Goal: Information Seeking & Learning: Learn about a topic

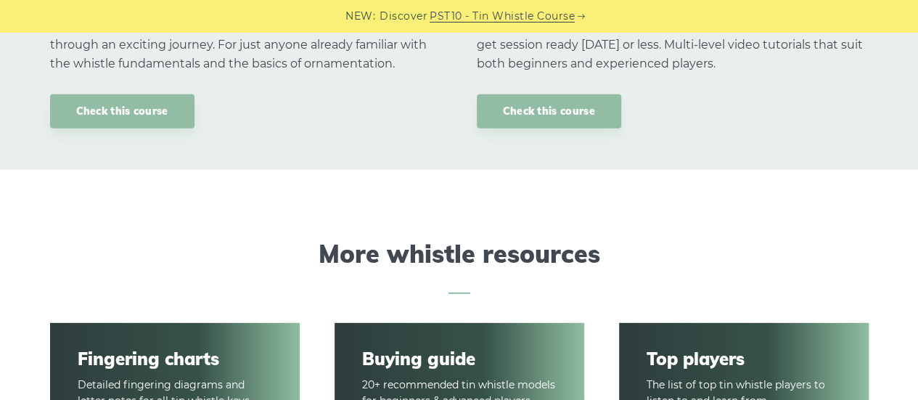
scroll to position [2104, 0]
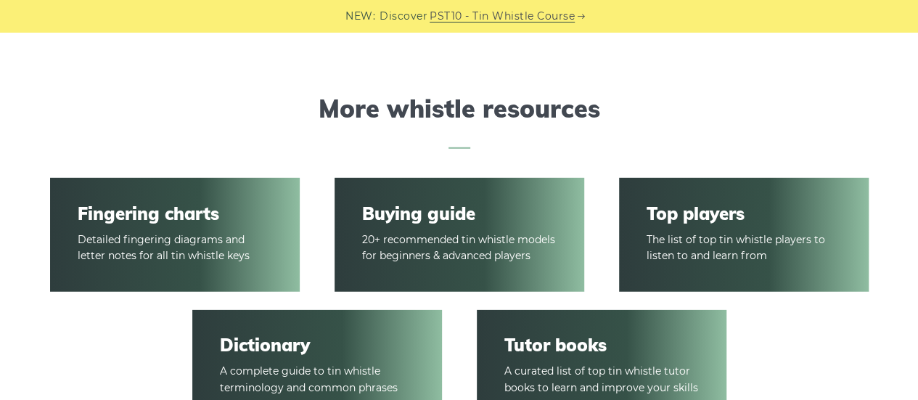
click at [533, 226] on article "Buying guide 20+ recommended tin whistle models for beginners & advanced players" at bounding box center [460, 235] width 250 height 115
click at [499, 227] on article "Buying guide 20+ recommended tin whistle models for beginners & advanced players" at bounding box center [460, 235] width 250 height 115
click at [451, 219] on link "Buying guide" at bounding box center [459, 213] width 194 height 21
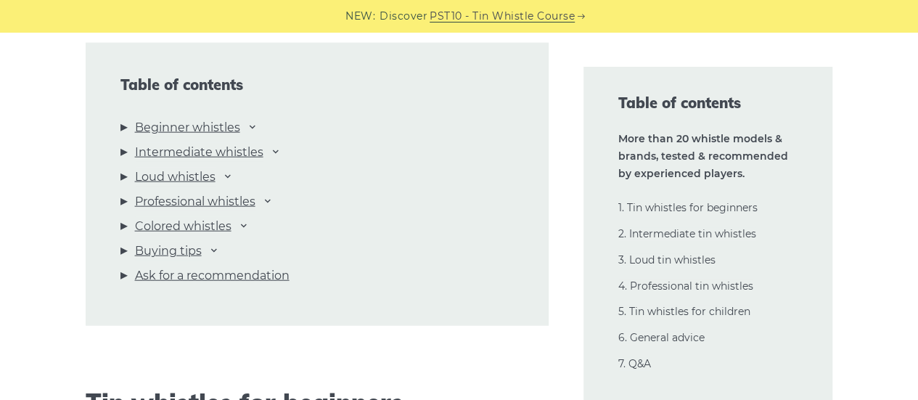
scroll to position [1596, 0]
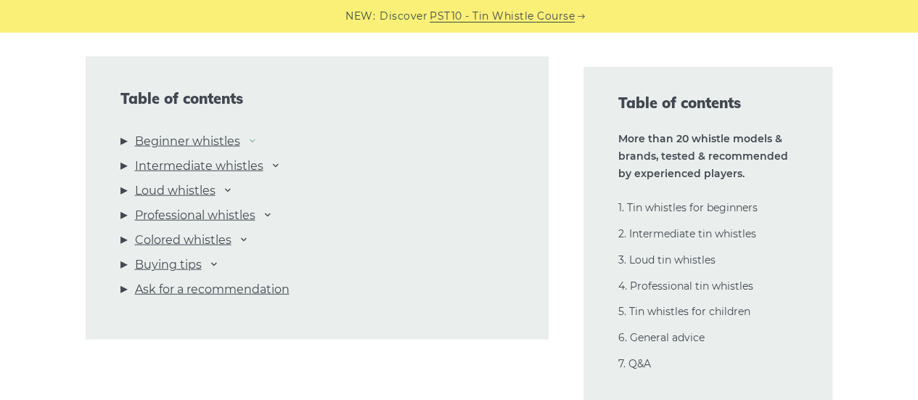
click at [258, 137] on icon at bounding box center [253, 140] width 12 height 12
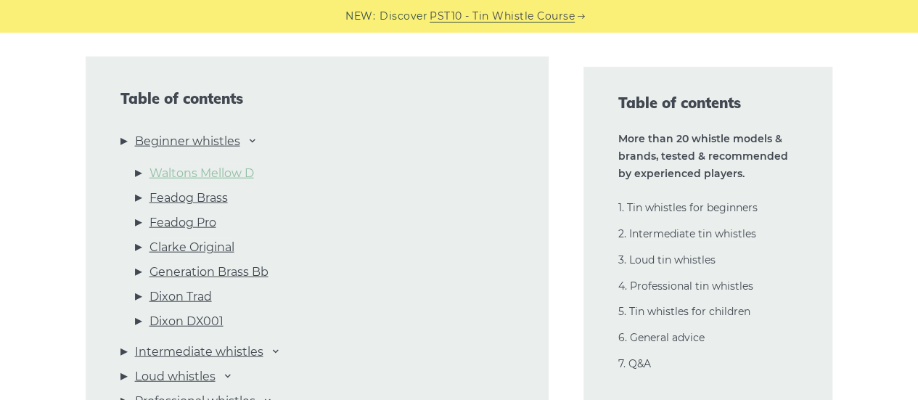
click at [247, 173] on link "Waltons Mellow D" at bounding box center [201, 173] width 104 height 19
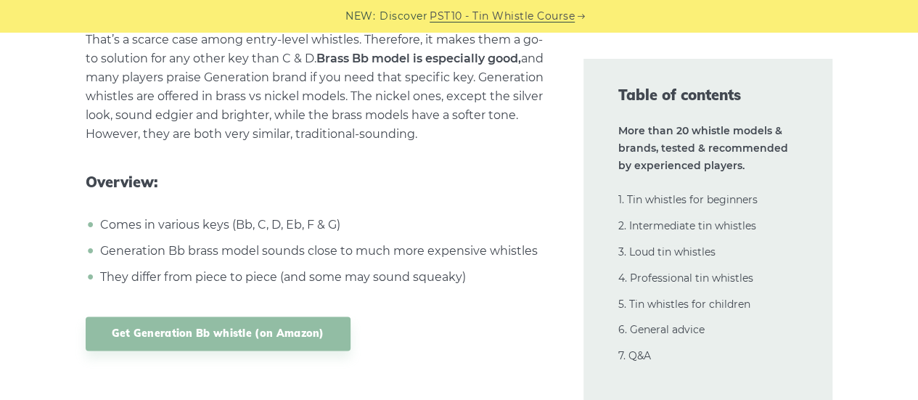
scroll to position [6349, 0]
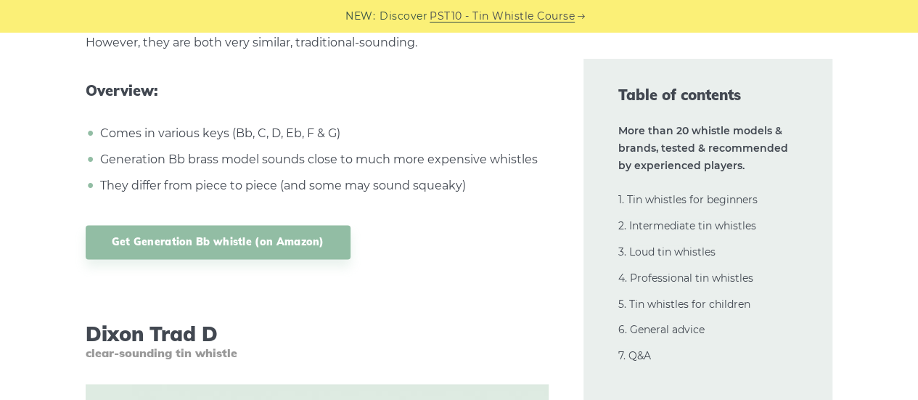
click at [437, 189] on li "They differ from piece to piece (and some may sound squeaky)" at bounding box center [323, 185] width 452 height 19
drag, startPoint x: 416, startPoint y: 185, endPoint x: 448, endPoint y: 191, distance: 32.5
click at [448, 191] on li "They differ from piece to piece (and some may sound squeaky)" at bounding box center [323, 185] width 452 height 19
click at [440, 191] on li "They differ from piece to piece (and some may sound squeaky)" at bounding box center [323, 185] width 452 height 19
drag, startPoint x: 414, startPoint y: 185, endPoint x: 453, endPoint y: 188, distance: 39.3
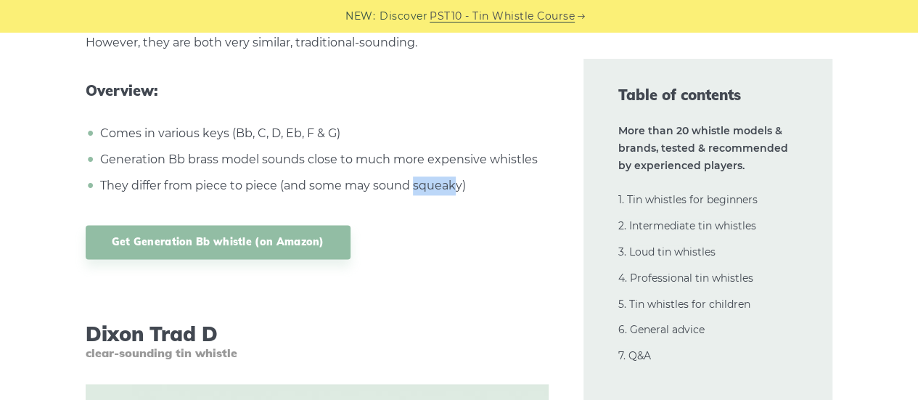
click at [453, 188] on li "They differ from piece to piece (and some may sound squeaky)" at bounding box center [323, 185] width 452 height 19
click at [427, 186] on li "They differ from piece to piece (and some may sound squeaky)" at bounding box center [323, 185] width 452 height 19
click at [422, 185] on li "They differ from piece to piece (and some may sound squeaky)" at bounding box center [323, 185] width 452 height 19
drag, startPoint x: 413, startPoint y: 185, endPoint x: 458, endPoint y: 188, distance: 45.1
click at [458, 188] on li "They differ from piece to piece (and some may sound squeaky)" at bounding box center [323, 185] width 452 height 19
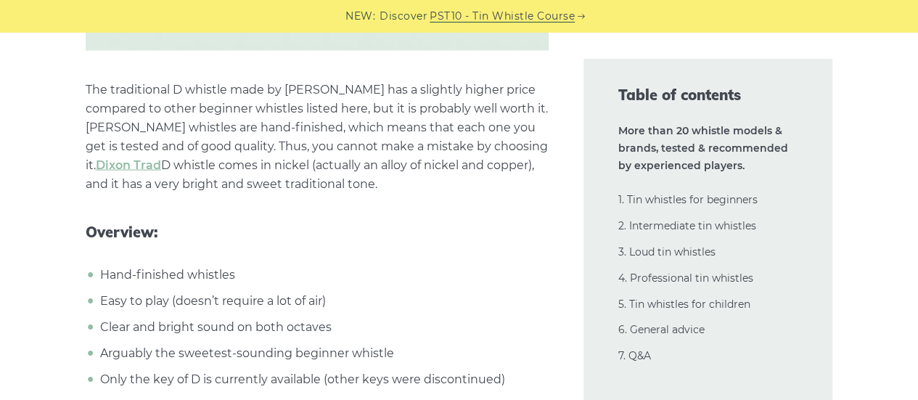
scroll to position [6930, 0]
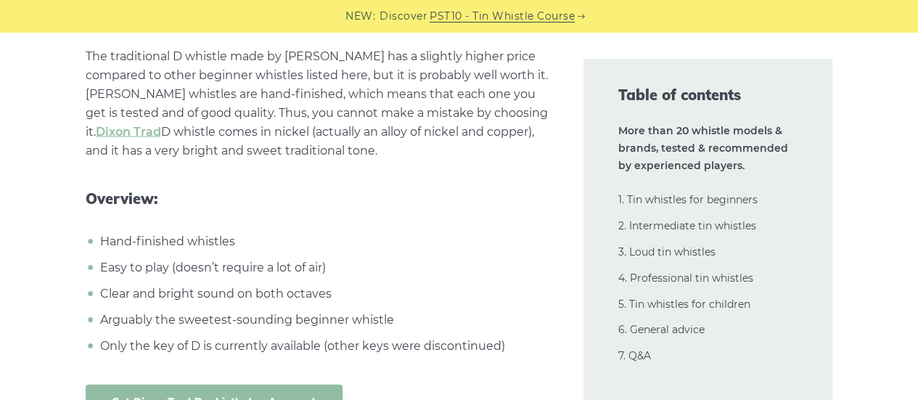
click at [128, 311] on li "Arguably the sweetest-sounding beginner whistle" at bounding box center [323, 320] width 452 height 19
drag, startPoint x: 101, startPoint y: 319, endPoint x: 149, endPoint y: 316, distance: 48.7
click at [149, 316] on li "Arguably the sweetest-sounding beginner whistle" at bounding box center [323, 320] width 452 height 19
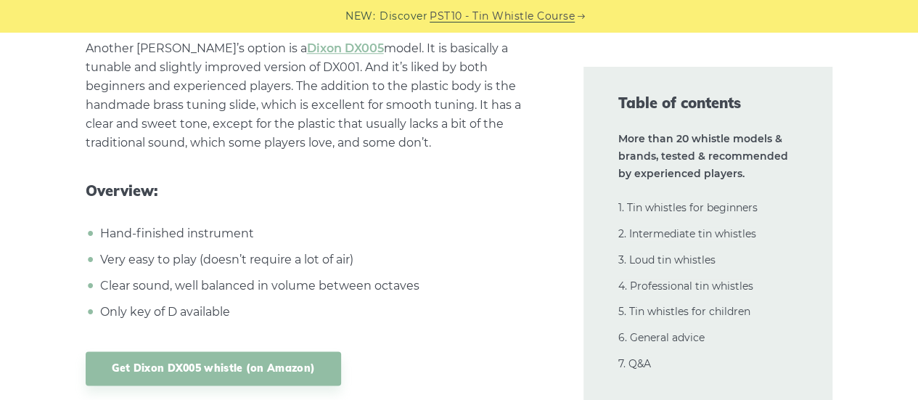
scroll to position [8962, 0]
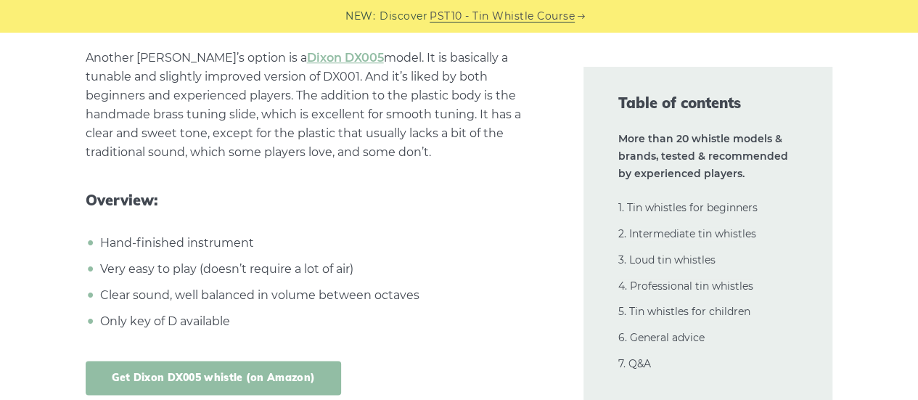
click at [276, 371] on link "Get Dixon DX005 whistle (on Amazon)" at bounding box center [214, 378] width 256 height 34
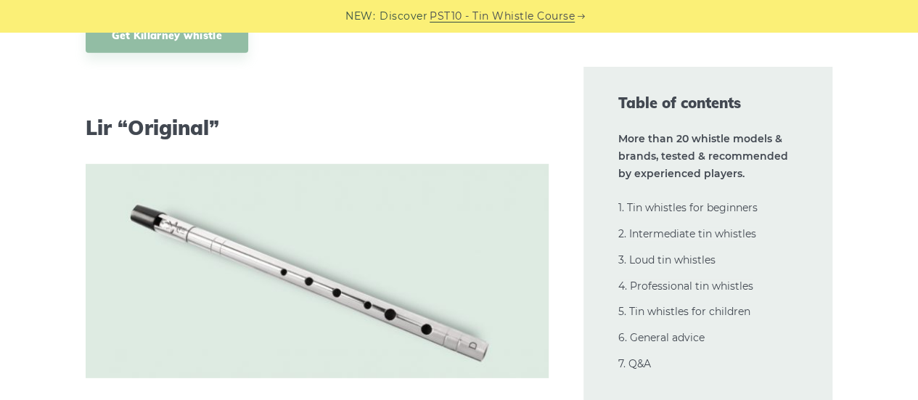
scroll to position [9978, 0]
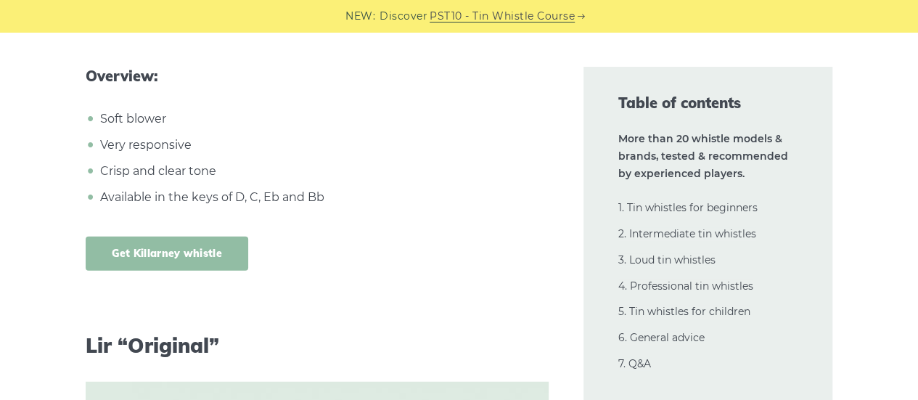
click at [205, 237] on link "Get Killarney whistle" at bounding box center [167, 254] width 163 height 34
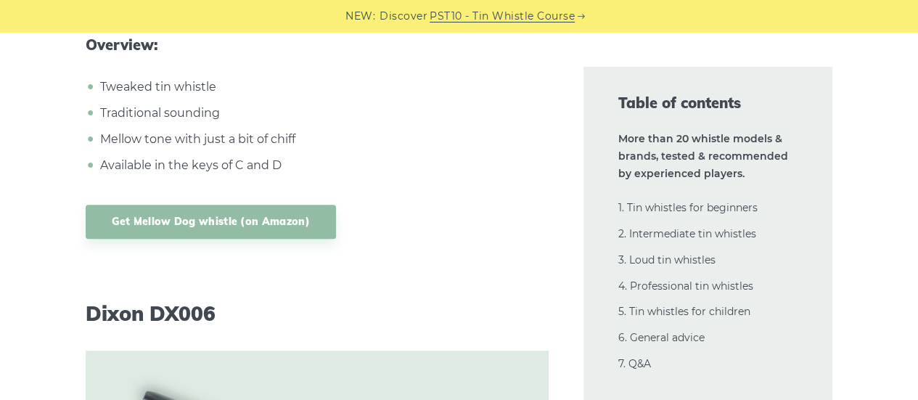
scroll to position [13896, 0]
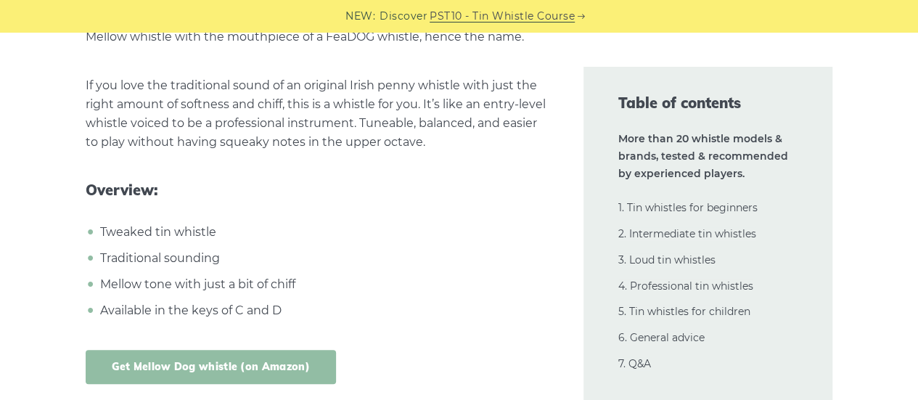
click at [299, 350] on link "Get Mellow Dog whistle (on Amazon)" at bounding box center [211, 367] width 250 height 34
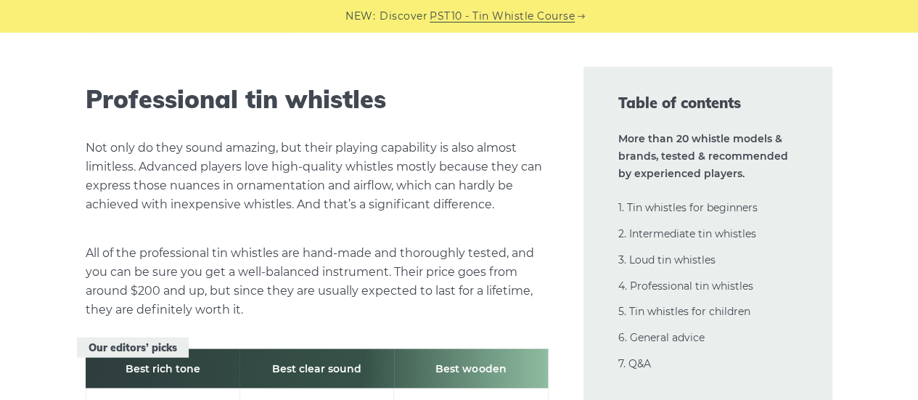
scroll to position [20499, 0]
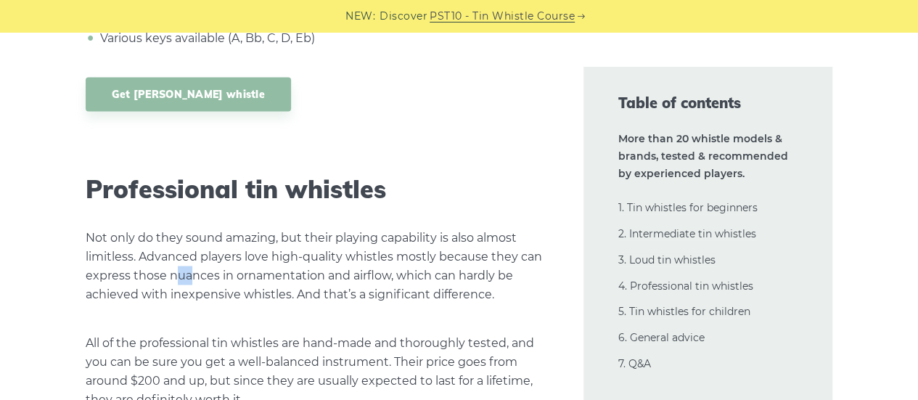
drag, startPoint x: 173, startPoint y: 176, endPoint x: 189, endPoint y: 179, distance: 16.9
click at [189, 228] on p "Not only do they sound amazing, but their playing capability is also almost lim…" at bounding box center [317, 265] width 463 height 75
drag, startPoint x: 167, startPoint y: 182, endPoint x: 318, endPoint y: 181, distance: 150.9
click at [318, 228] on p "Not only do they sound amazing, but their playing capability is also almost lim…" at bounding box center [317, 265] width 463 height 75
click at [322, 228] on p "Not only do they sound amazing, but their playing capability is also almost lim…" at bounding box center [317, 265] width 463 height 75
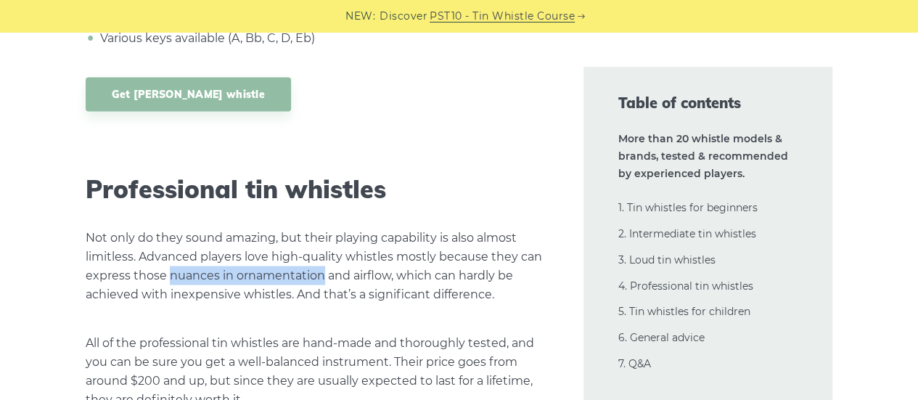
drag, startPoint x: 321, startPoint y: 180, endPoint x: 168, endPoint y: 180, distance: 152.4
click at [168, 228] on p "Not only do they sound amazing, but their playing capability is also almost lim…" at bounding box center [317, 265] width 463 height 75
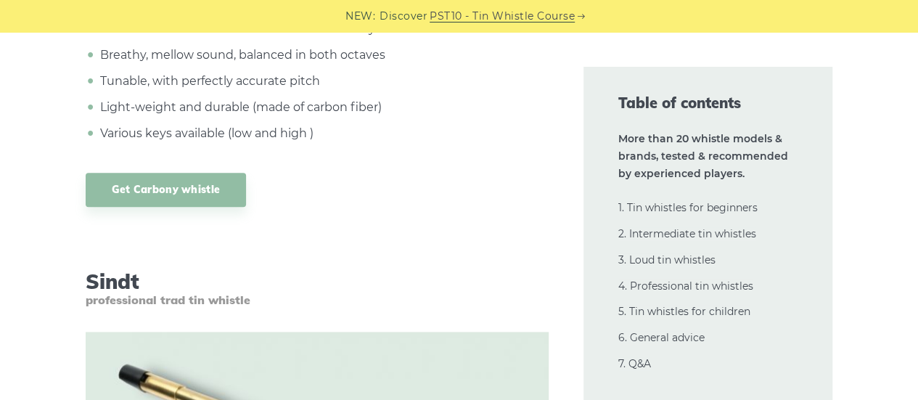
scroll to position [25434, 0]
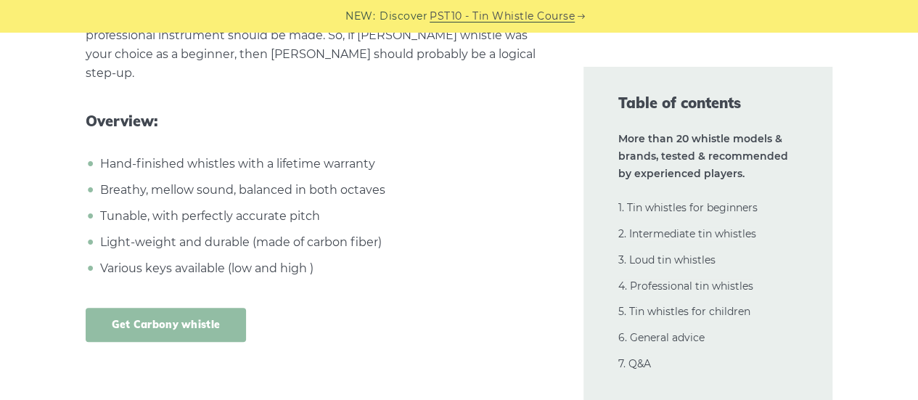
click at [189, 308] on link "Get Carbony whistle" at bounding box center [166, 325] width 161 height 34
